Goal: Information Seeking & Learning: Understand process/instructions

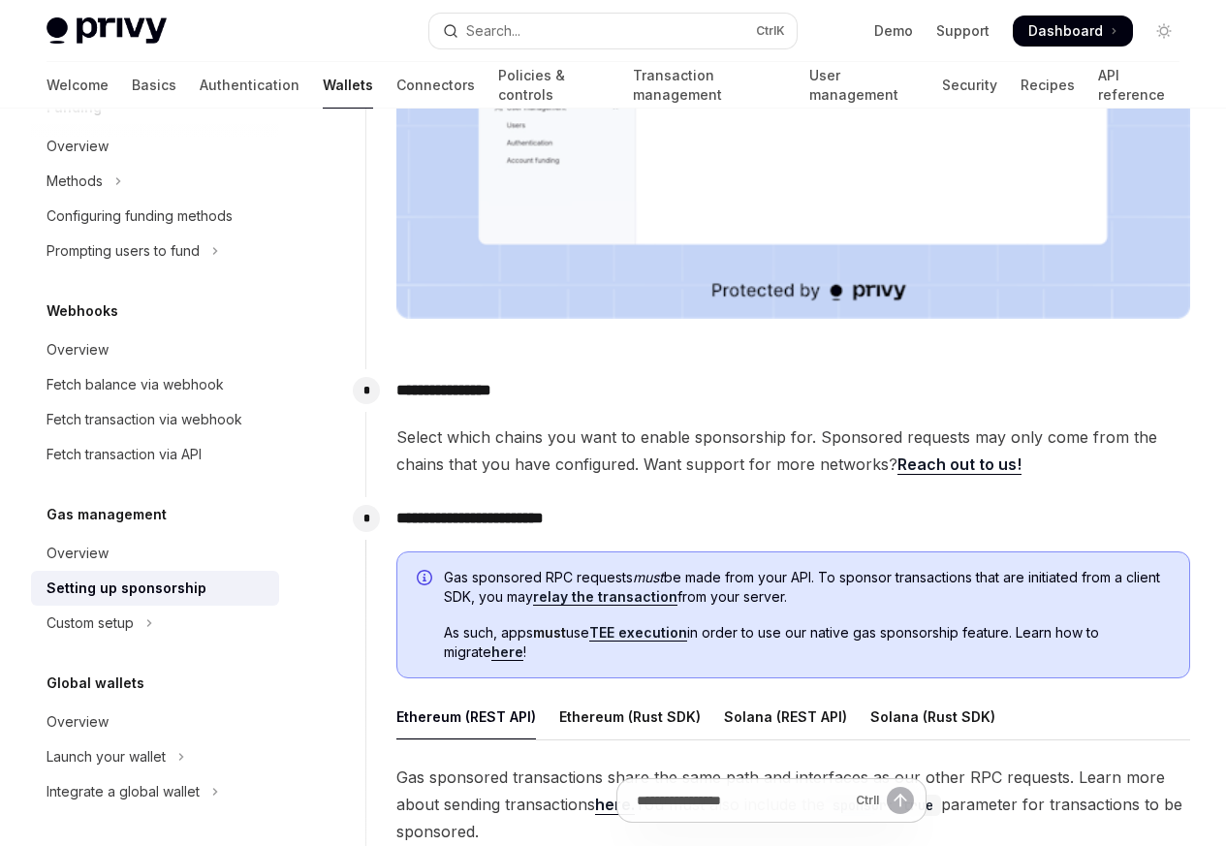
type textarea "*"
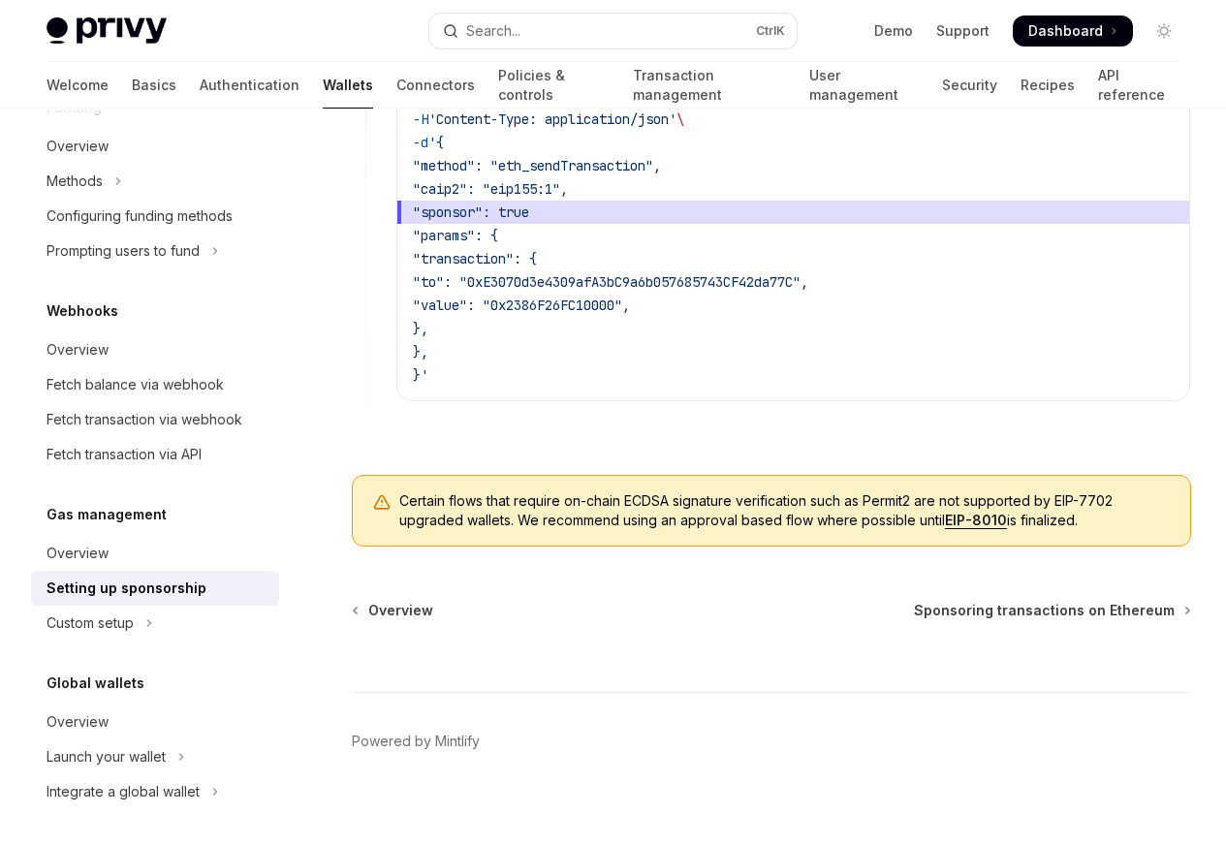
scroll to position [1585, 0]
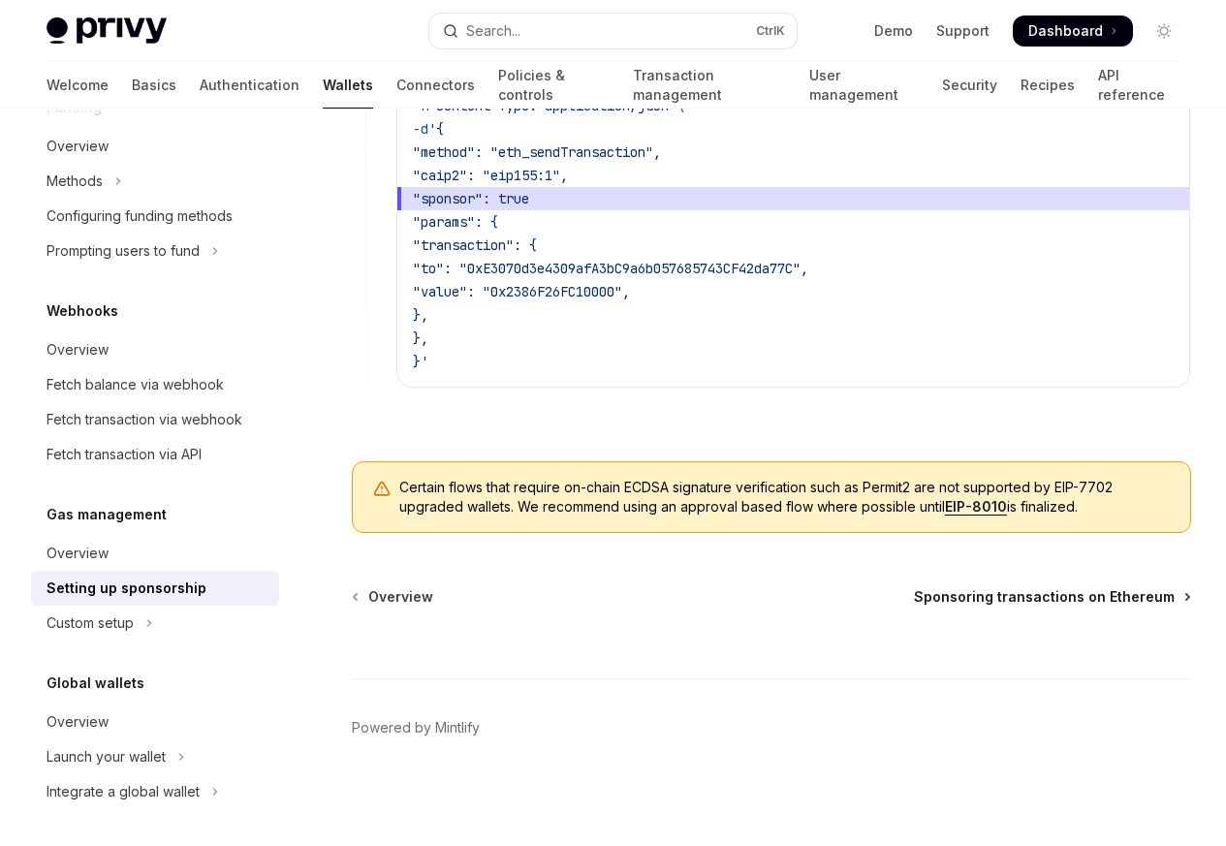
click at [914, 597] on span "Sponsoring transactions on Ethereum" at bounding box center [1044, 596] width 261 height 19
click at [914, 601] on span "Sponsoring transactions on Ethereum" at bounding box center [1044, 596] width 261 height 19
